Goal: Obtain resource: Obtain resource

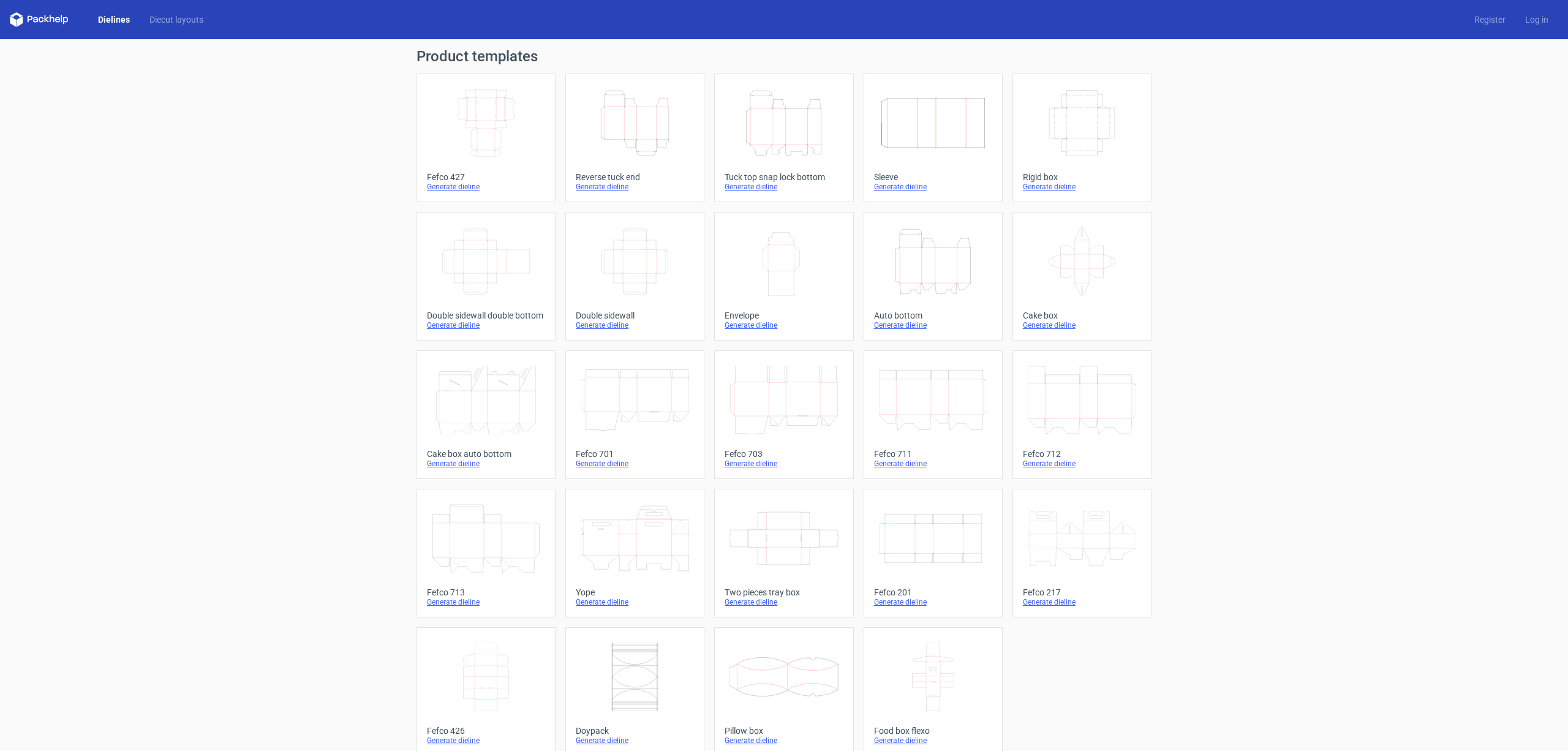
scroll to position [14, 0]
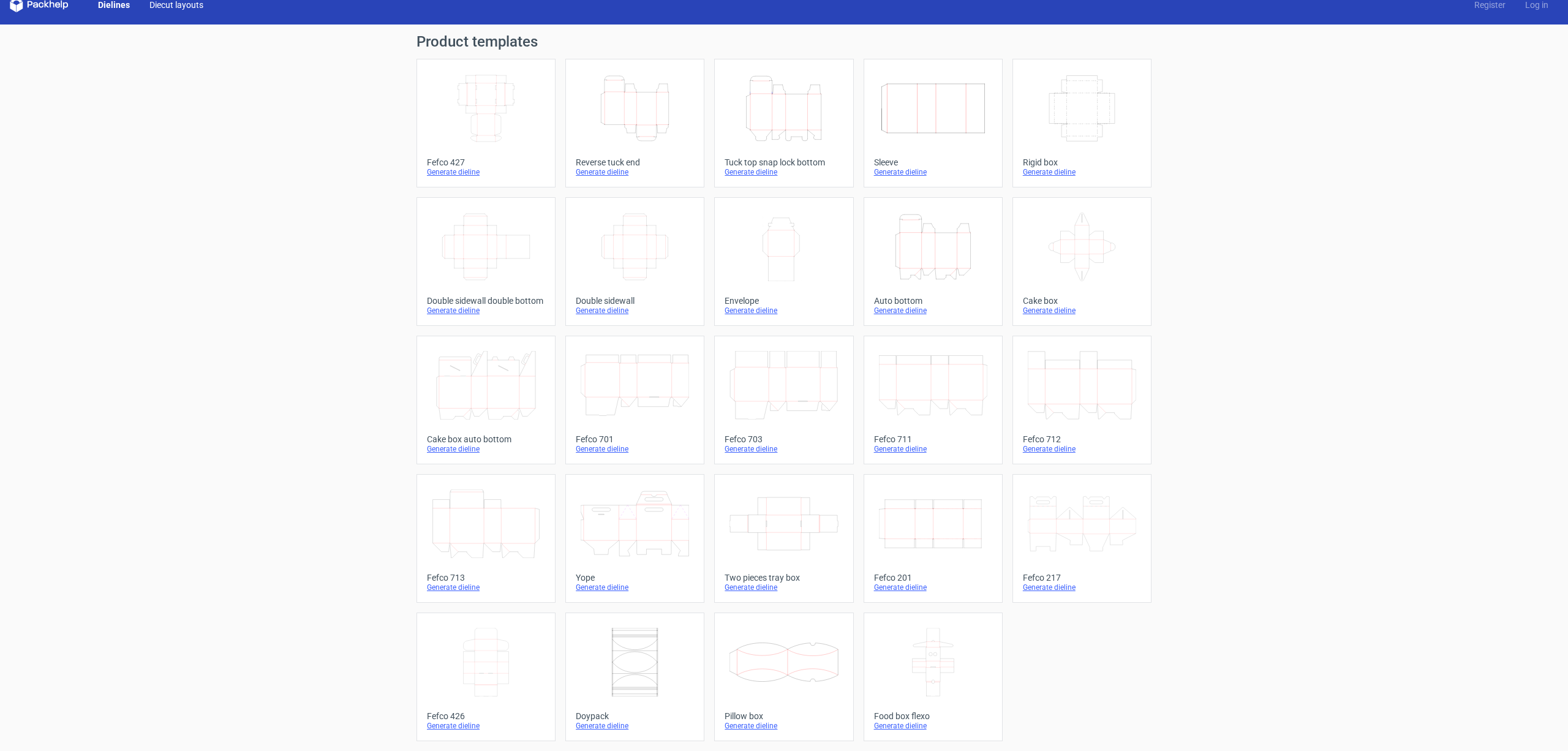
click at [156, 5] on link "Diecut layouts" at bounding box center [176, 5] width 74 height 12
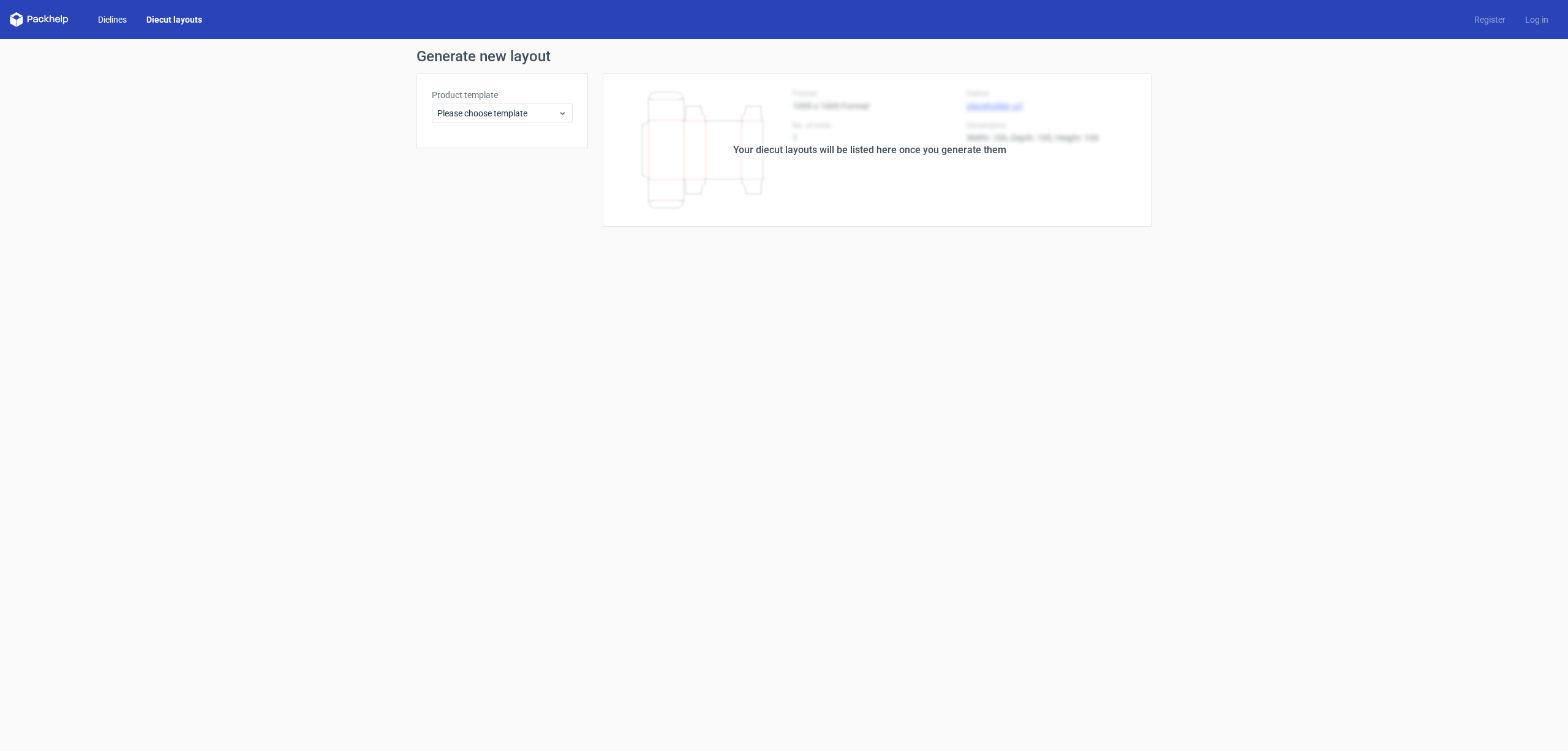
click at [91, 16] on link "Dielines" at bounding box center [112, 19] width 49 height 12
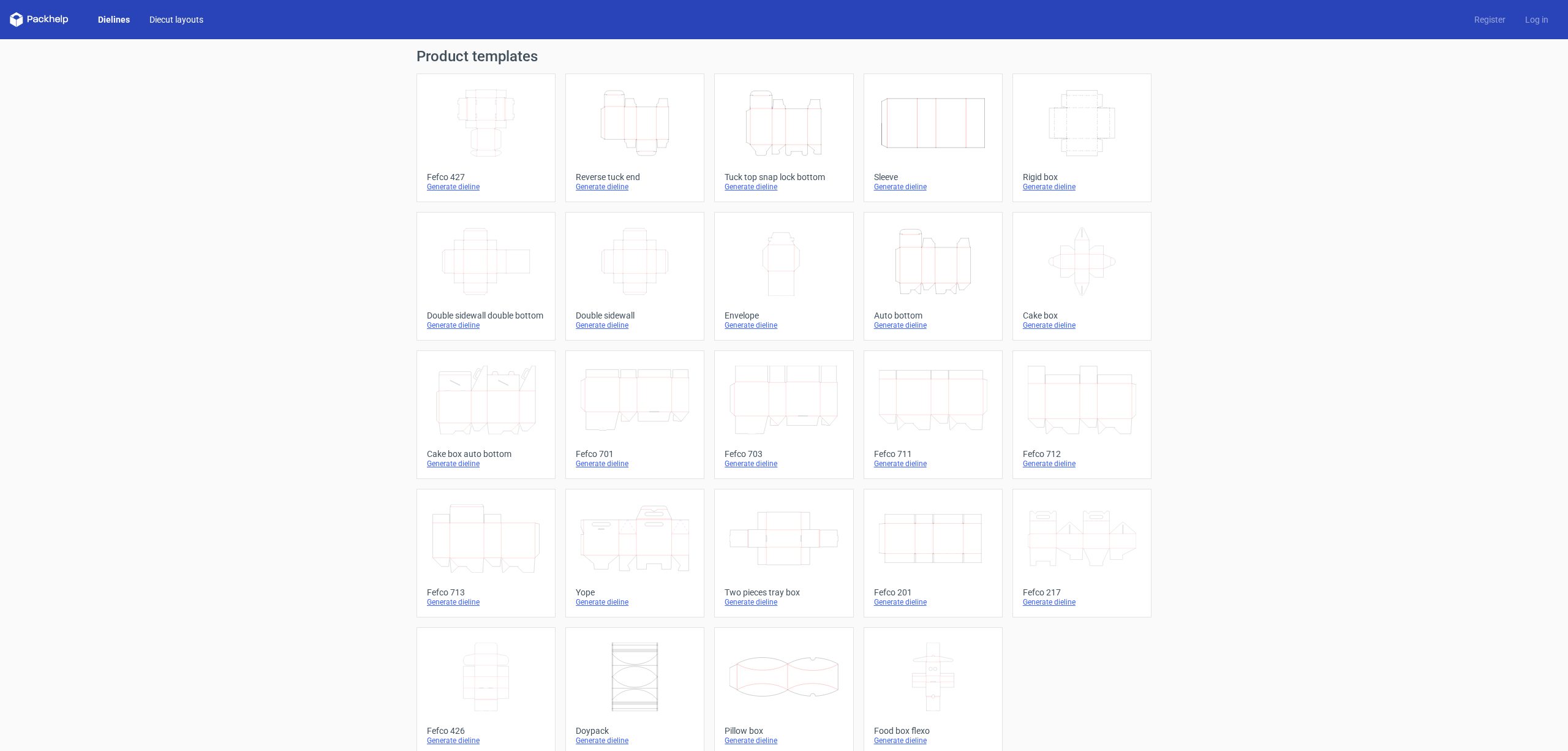
click at [163, 16] on link "Diecut layouts" at bounding box center [176, 19] width 74 height 12
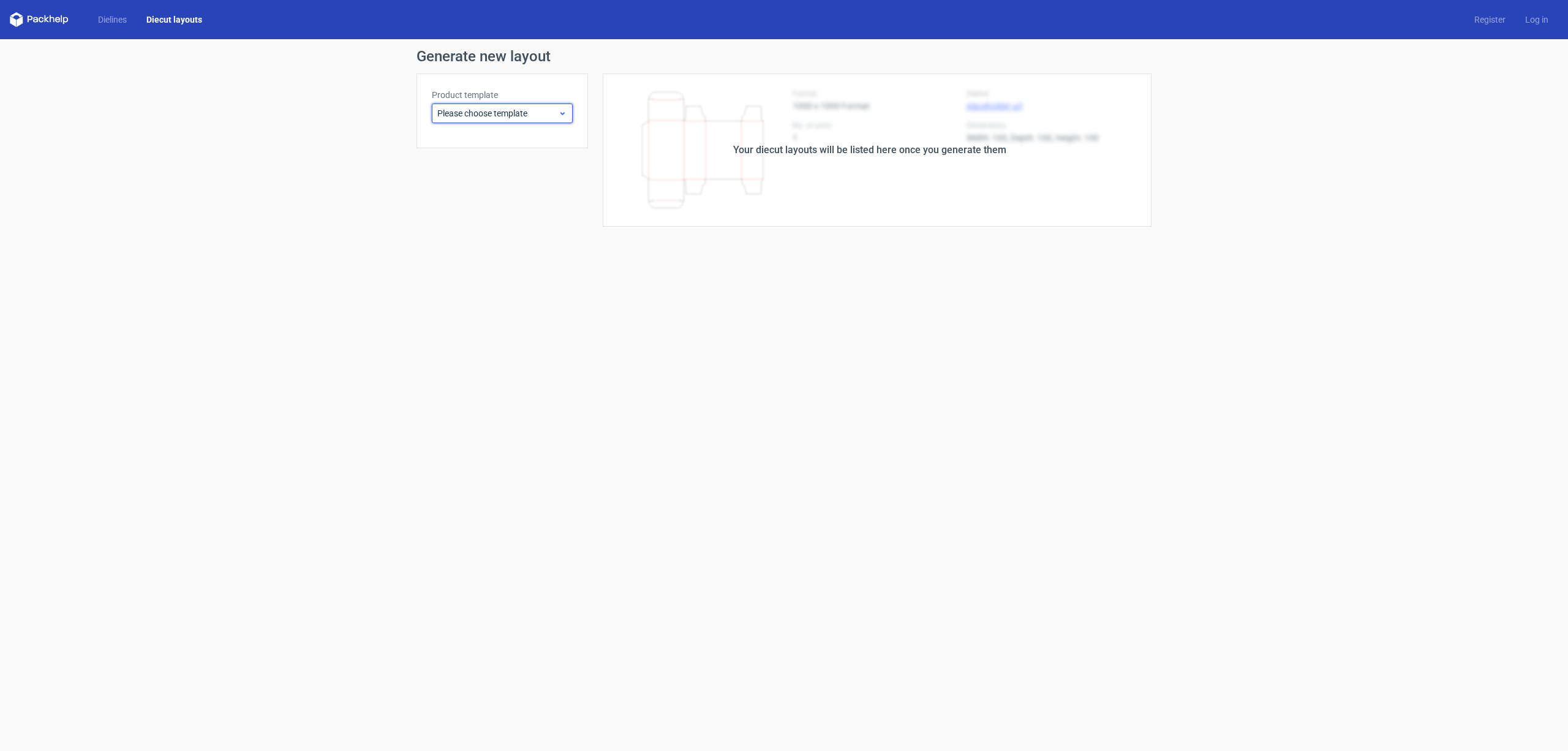
click at [463, 118] on span "Please choose template" at bounding box center [498, 113] width 121 height 12
click at [494, 285] on div "Envelope" at bounding box center [502, 278] width 131 height 20
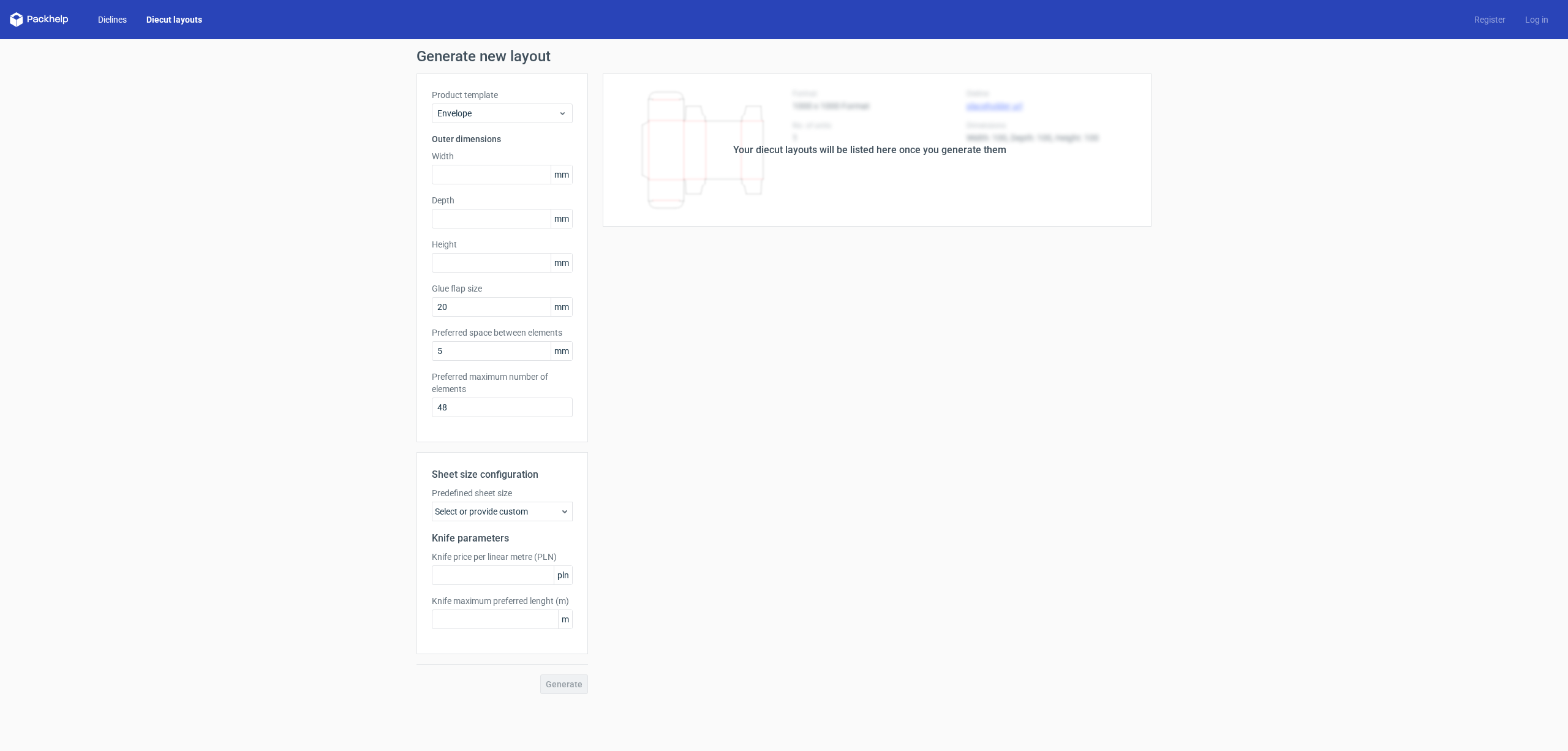
click at [95, 18] on link "Dielines" at bounding box center [112, 19] width 49 height 12
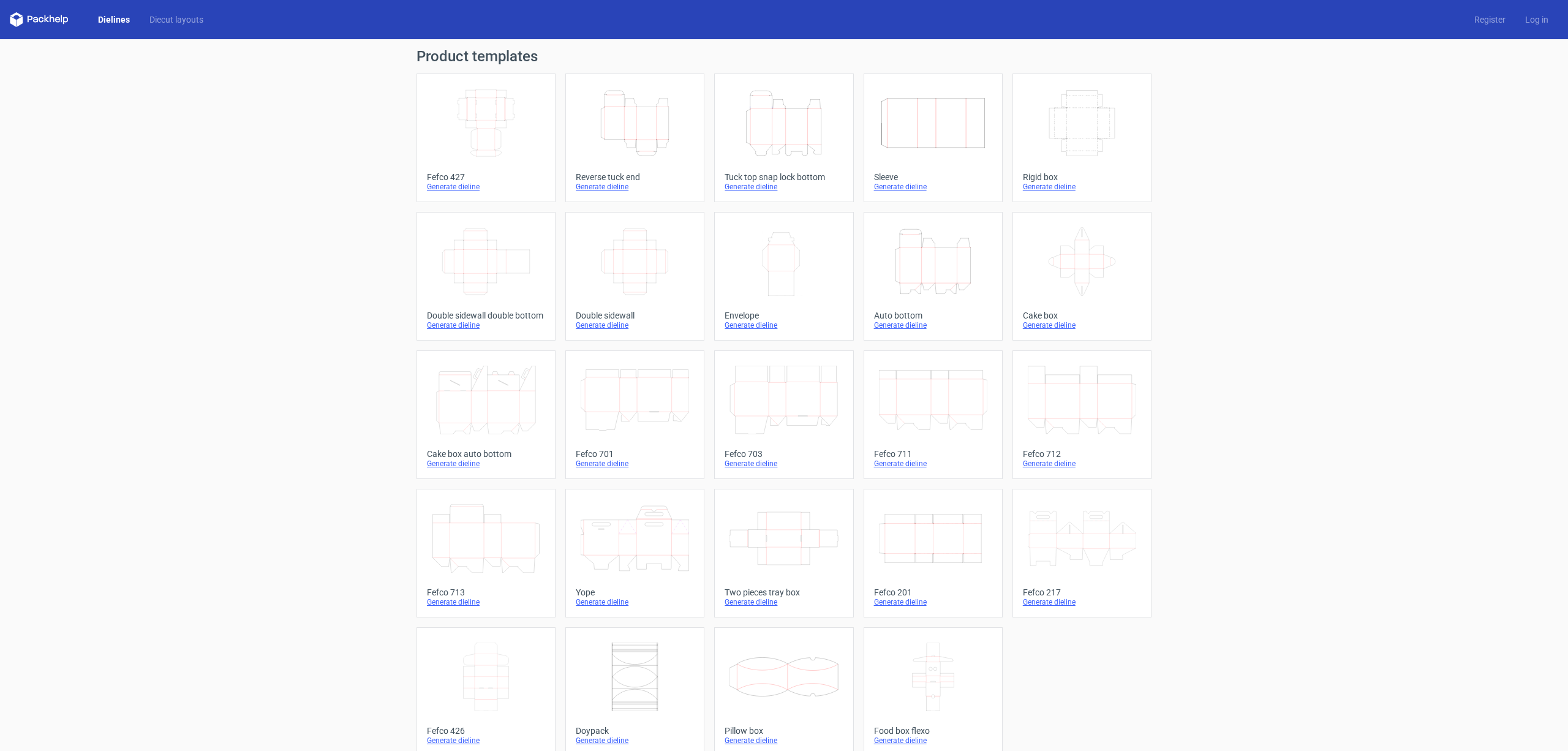
click at [774, 139] on icon "Height Depth Width" at bounding box center [783, 123] width 108 height 68
click at [19, 18] on polygon at bounding box center [19, 21] width 6 height 11
click at [36, 15] on icon at bounding box center [39, 20] width 59 height 14
click at [36, 18] on icon at bounding box center [39, 20] width 59 height 14
click at [21, 21] on polygon at bounding box center [19, 21] width 6 height 11
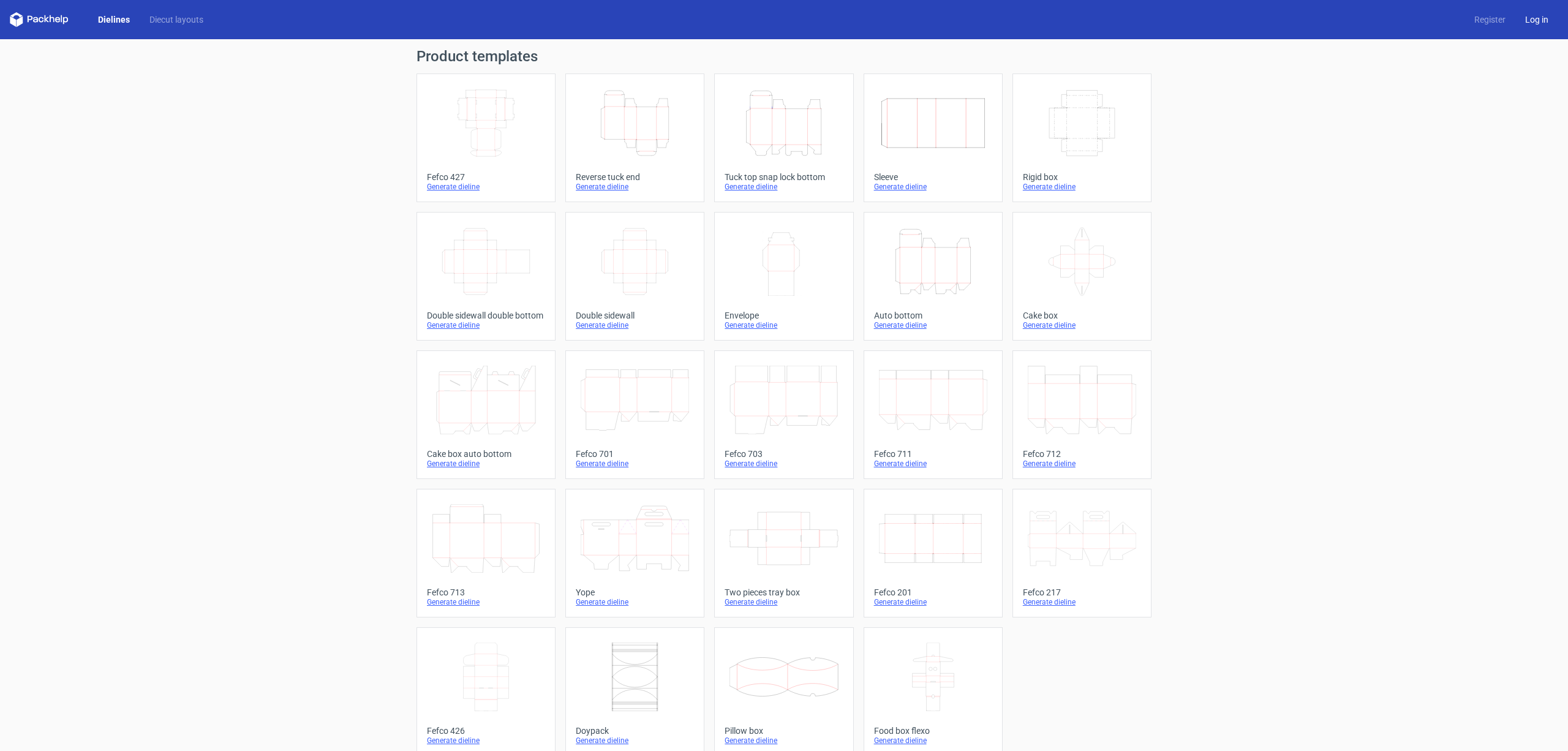
click at [1525, 21] on link "Log in" at bounding box center [1536, 19] width 43 height 12
